Goal: Feedback & Contribution: Contribute content

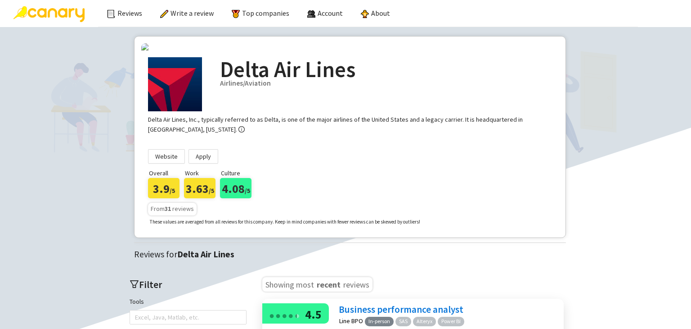
click at [59, 15] on img at bounding box center [49, 14] width 71 height 16
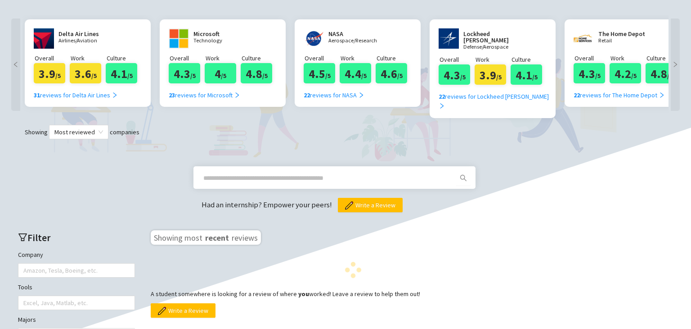
scroll to position [180, 0]
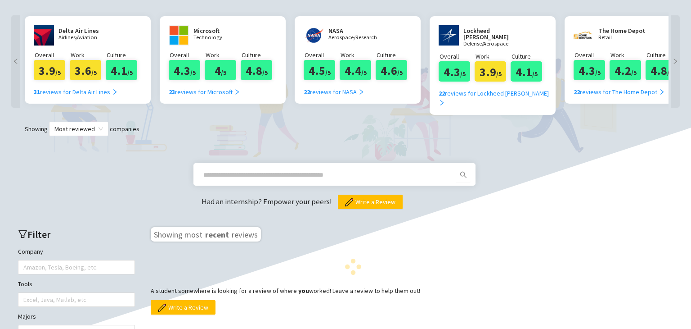
click at [239, 170] on input "text" at bounding box center [323, 175] width 241 height 10
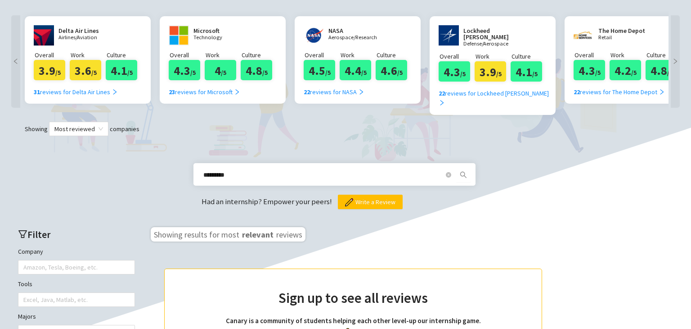
type input "*********"
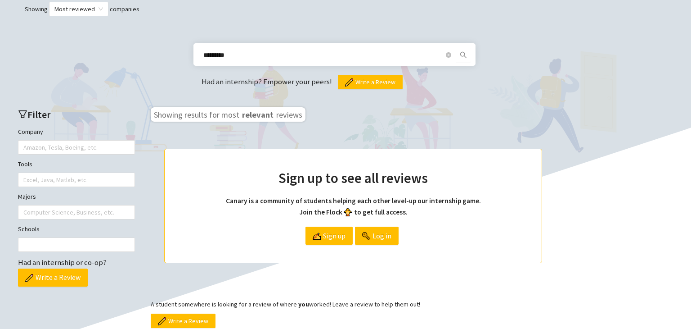
scroll to position [315, 0]
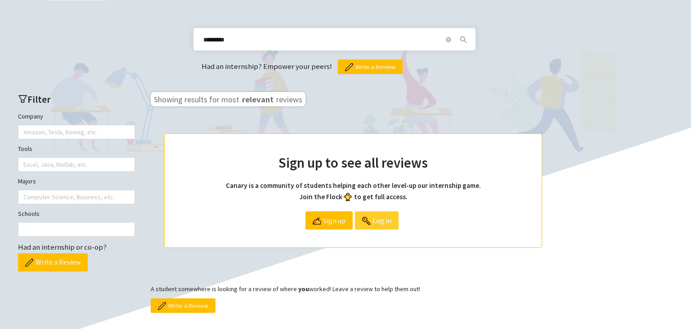
click at [387, 212] on span "Log in" at bounding box center [382, 220] width 19 height 17
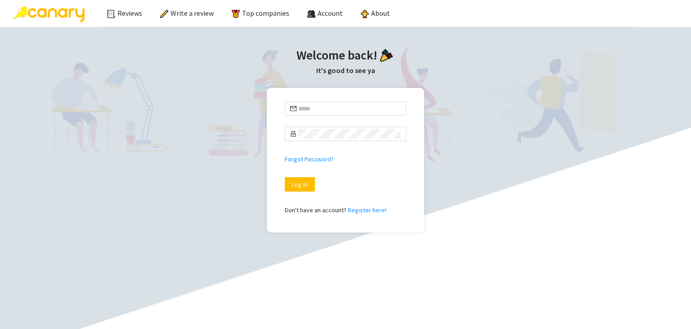
click at [321, 109] on input "text" at bounding box center [349, 109] width 103 height 10
type input "**********"
click at [347, 140] on span at bounding box center [346, 133] width 122 height 14
click at [285, 177] on button "Log in" at bounding box center [300, 184] width 30 height 14
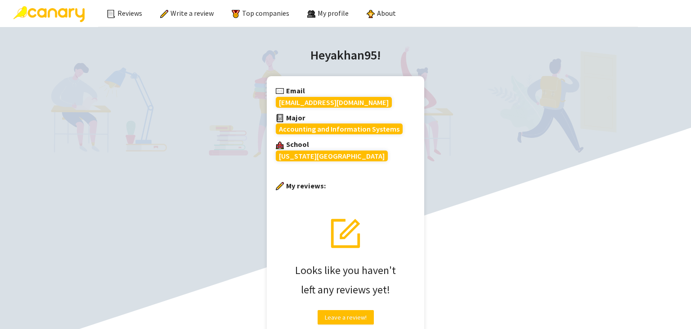
click at [61, 18] on img at bounding box center [49, 14] width 71 height 16
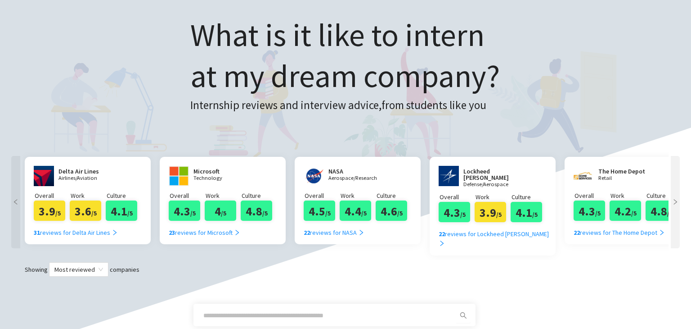
scroll to position [315, 0]
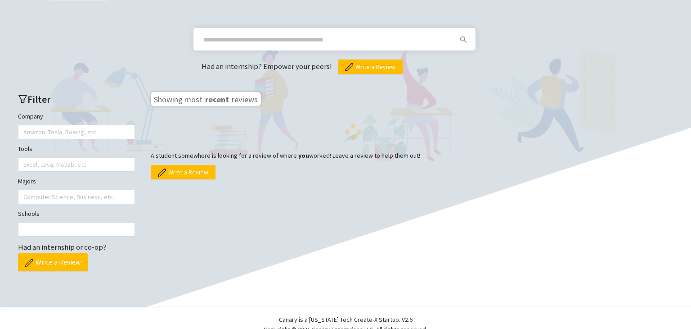
click at [234, 35] on input "text" at bounding box center [323, 40] width 241 height 10
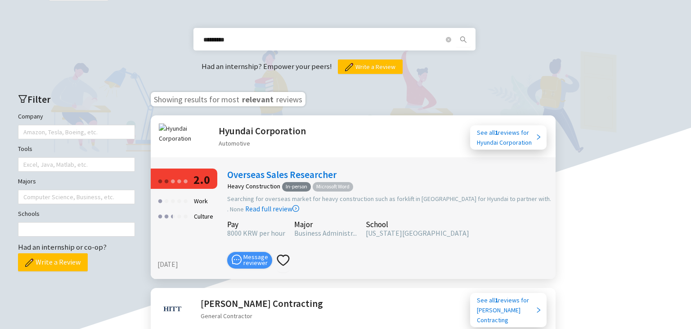
scroll to position [270, 0]
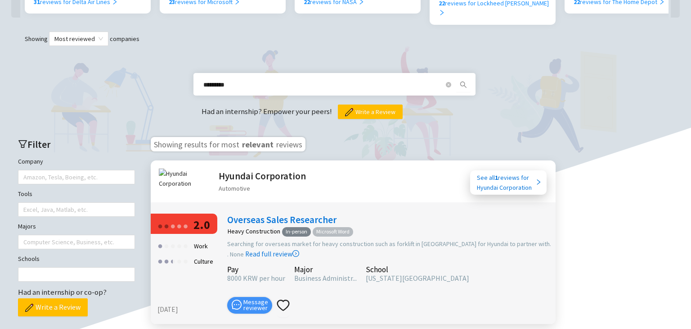
click at [273, 80] on input "*********" at bounding box center [323, 85] width 241 height 10
type input "*********"
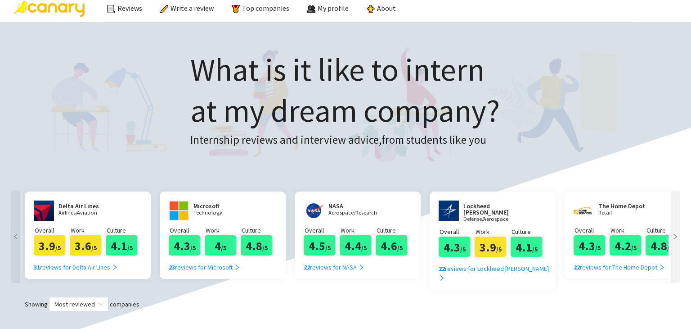
scroll to position [0, 0]
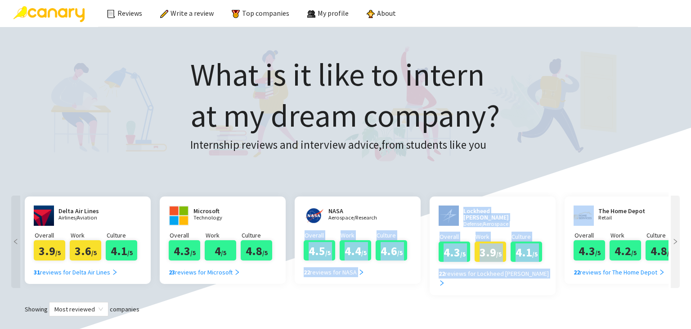
drag, startPoint x: 596, startPoint y: 219, endPoint x: 567, endPoint y: 173, distance: 54.1
click at [438, 210] on div "Delta Air Lines Airlines/Aviation Overall 3.9 /5 Work 3.6 /5 Culture 4.1 /5 31 …" at bounding box center [346, 245] width 646 height 107
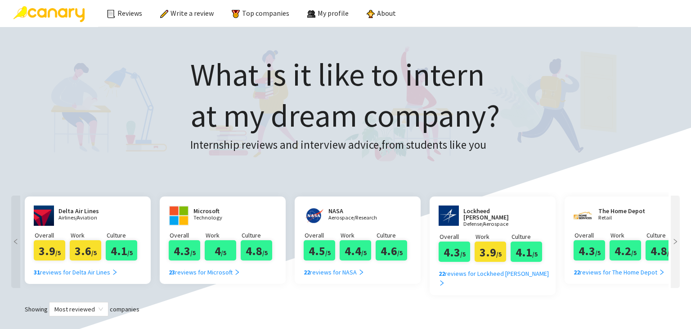
click at [589, 158] on div "What is it like to intern at my dream company? Internship reviews and interview…" at bounding box center [345, 111] width 563 height 151
click at [677, 238] on icon "right" at bounding box center [675, 241] width 6 height 6
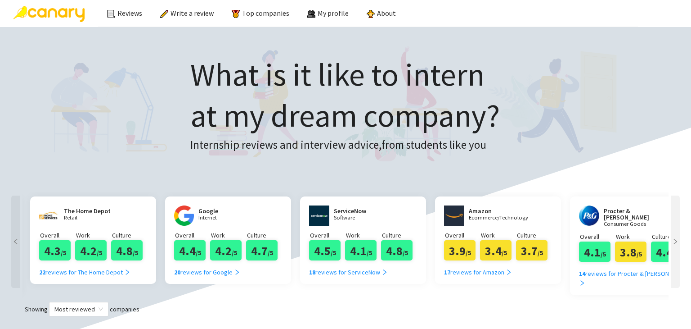
scroll to position [0, 540]
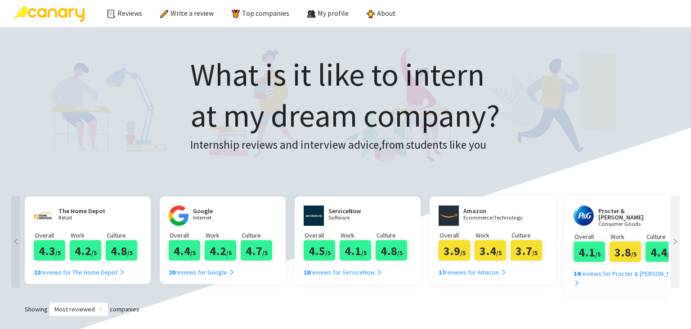
click at [675, 246] on div at bounding box center [675, 241] width 9 height 92
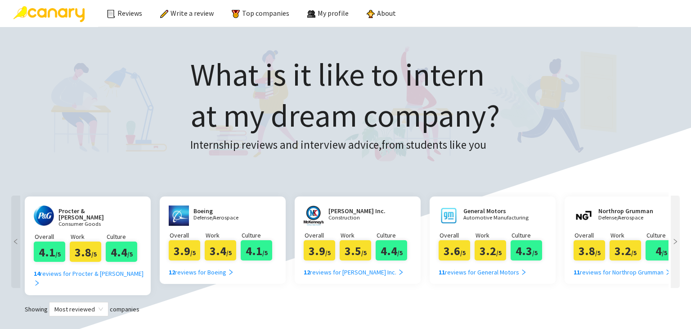
click at [675, 246] on div at bounding box center [675, 241] width 9 height 92
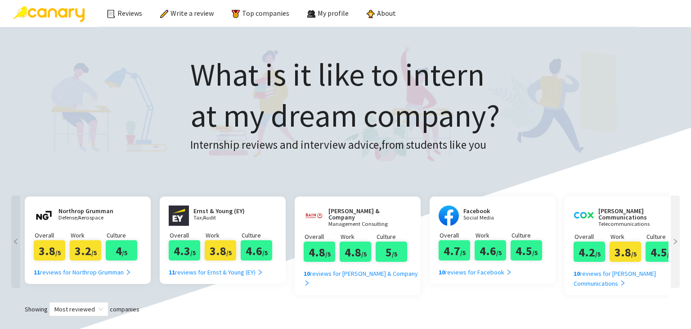
click at [675, 246] on div at bounding box center [675, 241] width 9 height 92
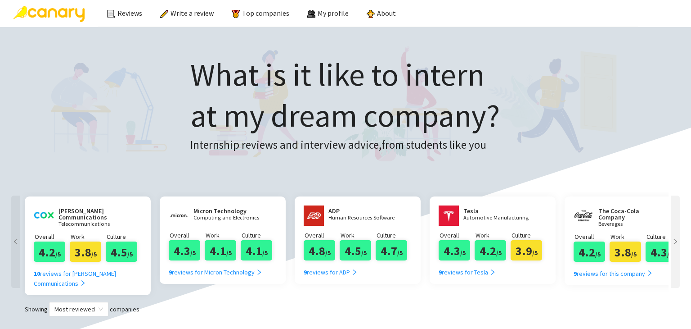
click at [675, 246] on div at bounding box center [675, 241] width 9 height 92
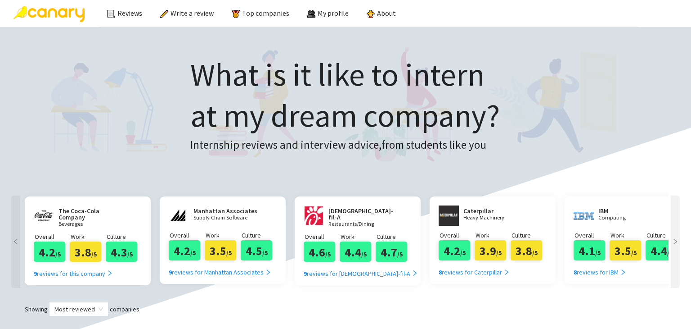
click at [675, 246] on div at bounding box center [675, 241] width 9 height 92
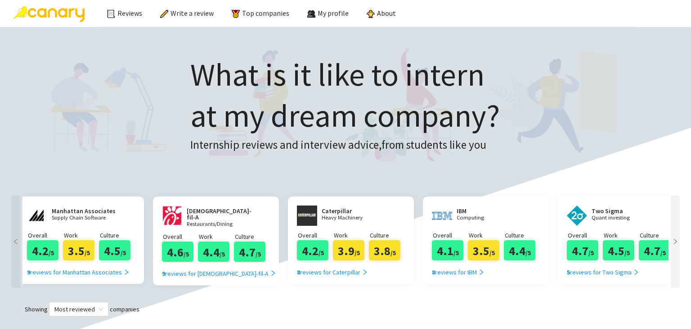
scroll to position [0, 2864]
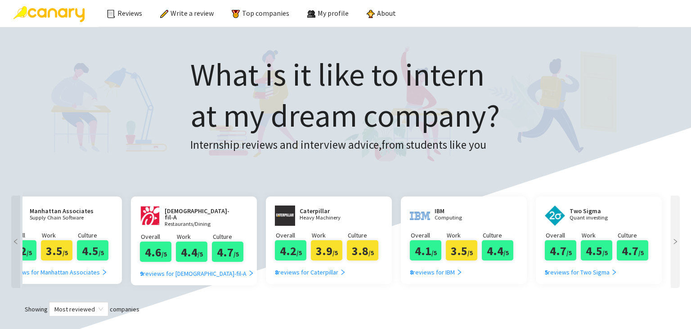
click at [675, 246] on div at bounding box center [675, 241] width 9 height 92
click at [672, 238] on div at bounding box center [675, 241] width 9 height 92
click at [61, 302] on span "Most reviewed" at bounding box center [78, 309] width 49 height 14
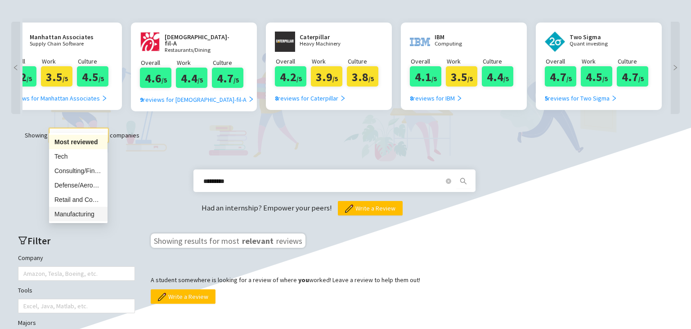
scroll to position [180, 0]
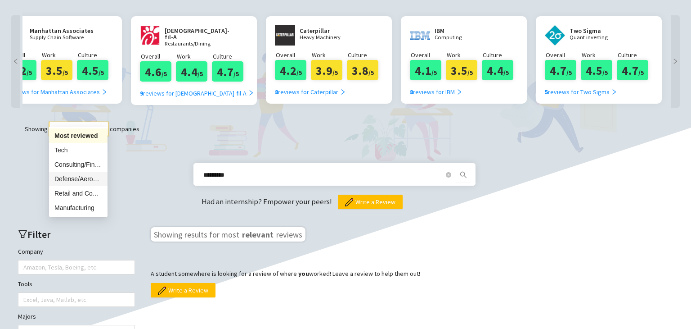
click at [131, 171] on div "********* Had an internship? Empower your peers! Write a Review" at bounding box center [345, 172] width 673 height 73
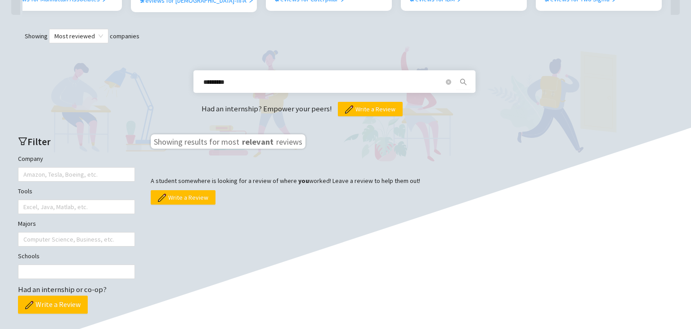
scroll to position [336, 0]
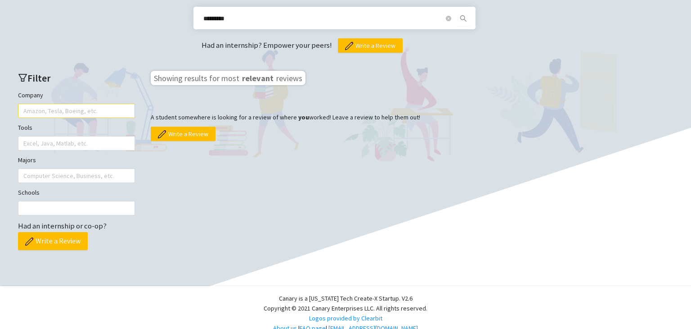
click at [71, 104] on div at bounding box center [72, 110] width 104 height 13
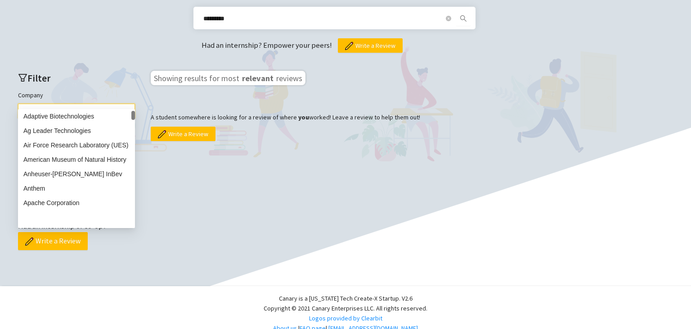
scroll to position [0, 0]
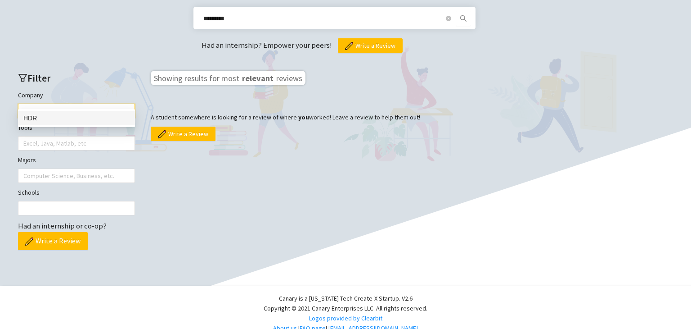
type input "*"
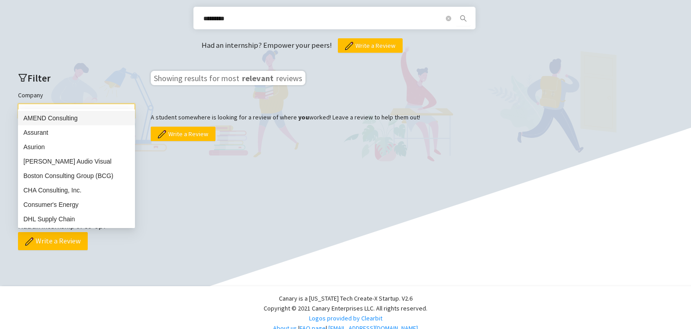
type input "*"
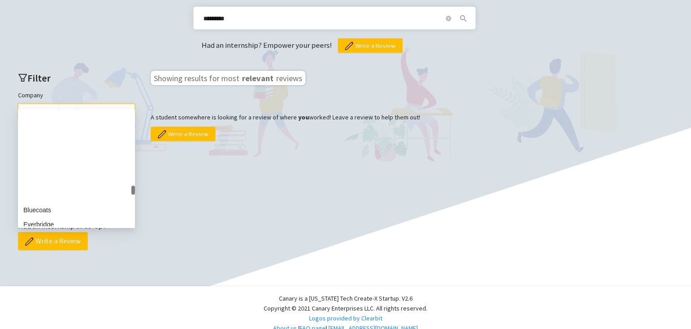
scroll to position [6950, 0]
drag, startPoint x: 132, startPoint y: 124, endPoint x: 35, endPoint y: 90, distance: 103.6
click at [123, 188] on div "Bluecoats Everbridge Everbridge Everbridge Northwestern University Nouryon Nova…" at bounding box center [76, 168] width 117 height 115
type input "*"
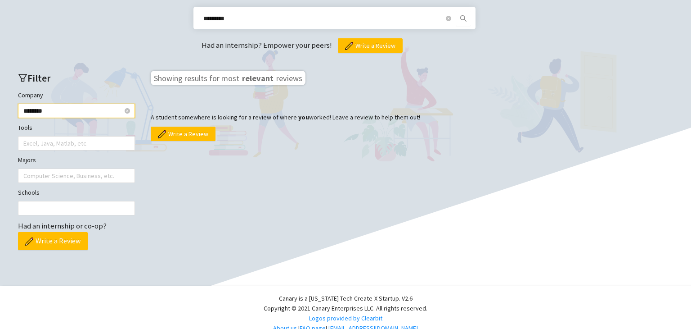
type input "*********"
